Goal: Check status: Check status

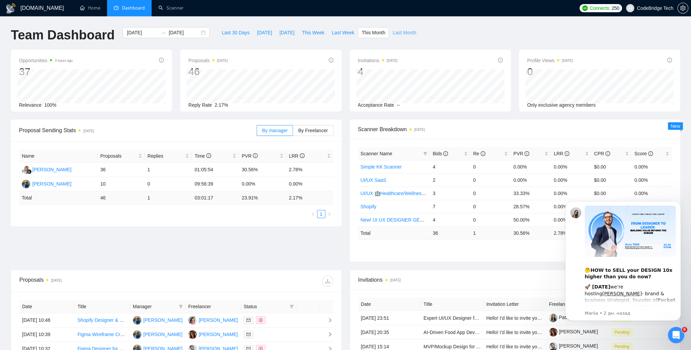
click at [393, 33] on span "Last Month" at bounding box center [404, 32] width 23 height 7
type input "[DATE]"
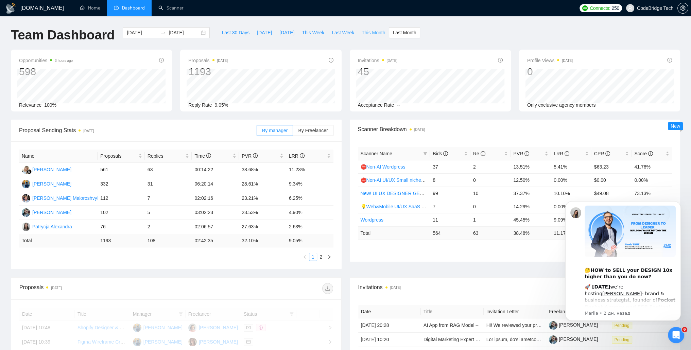
click at [370, 30] on span "This Month" at bounding box center [373, 32] width 23 height 7
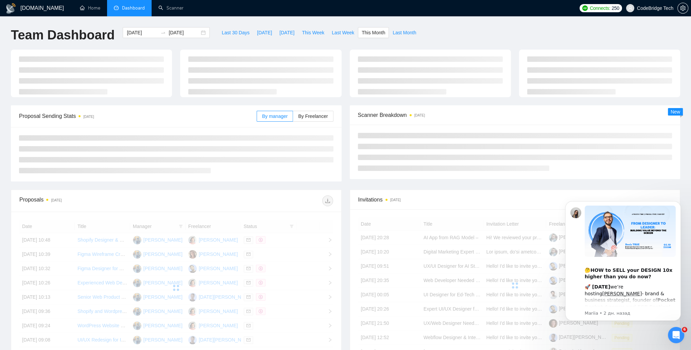
type input "[DATE]"
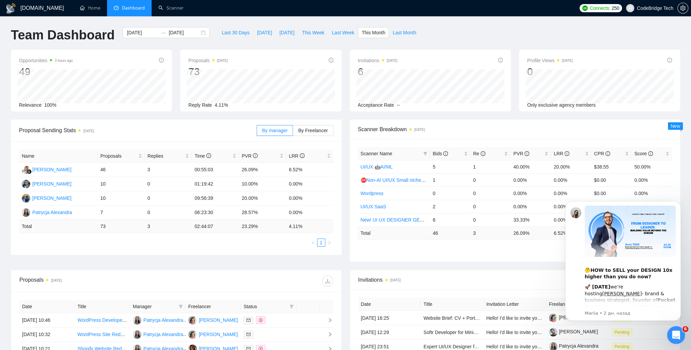
click at [678, 340] on div "Открыть службу сообщений Intercom" at bounding box center [675, 334] width 22 height 22
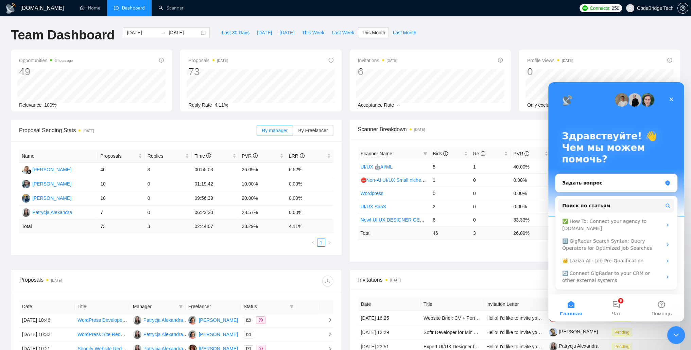
click at [677, 335] on icon "Закрыть службу сообщений Intercom" at bounding box center [675, 334] width 8 height 8
